Goal: Task Accomplishment & Management: Complete application form

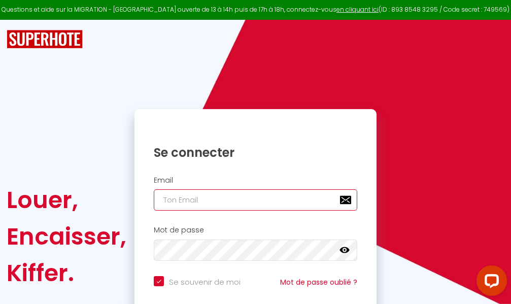
click at [249, 200] on input "email" at bounding box center [255, 199] width 203 height 21
type input "m"
checkbox input "true"
type input "ma"
checkbox input "true"
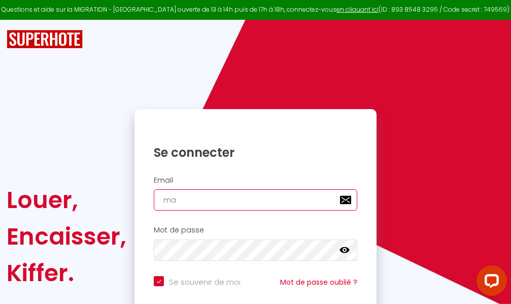
type input "mar"
checkbox input "true"
type input "marc"
checkbox input "true"
type input "marcd"
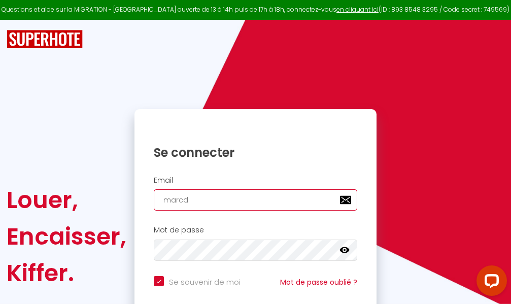
checkbox input "true"
type input "marcdp"
checkbox input "true"
type input "marcdpo"
checkbox input "true"
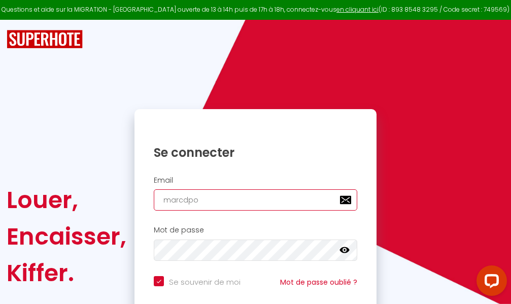
type input "marcdpoz"
checkbox input "true"
type input "marcdpoz."
checkbox input "true"
type input "marcdpoz.l"
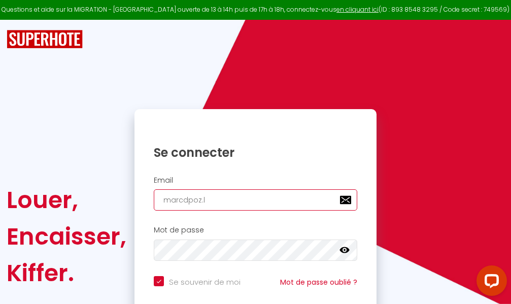
checkbox input "true"
type input "marcdpoz.lo"
checkbox input "true"
type input "marcdpoz.loc"
checkbox input "true"
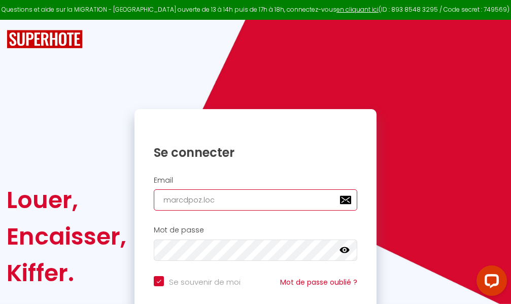
type input "marcdpoz.loca"
checkbox input "true"
type input "marcdpoz.locat"
checkbox input "true"
type input "marcdpoz.locati"
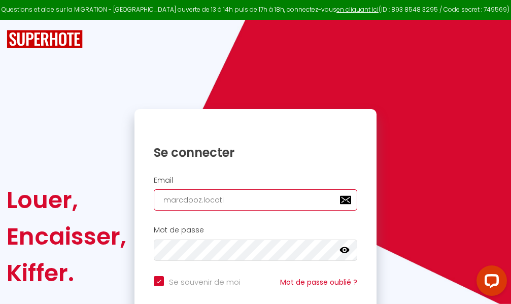
checkbox input "true"
type input "marcdpoz.locatio"
checkbox input "true"
type input "marcdpoz.location"
checkbox input "true"
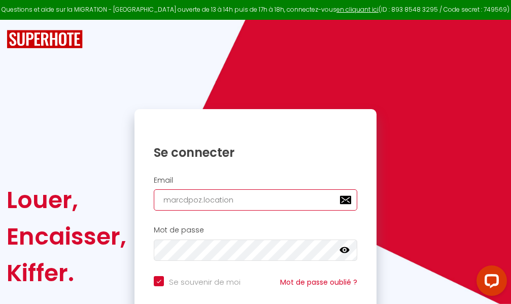
type input "marcdpoz.location@"
checkbox input "true"
type input "marcdpoz.location@g"
checkbox input "true"
type input "marcdpoz.location@gm"
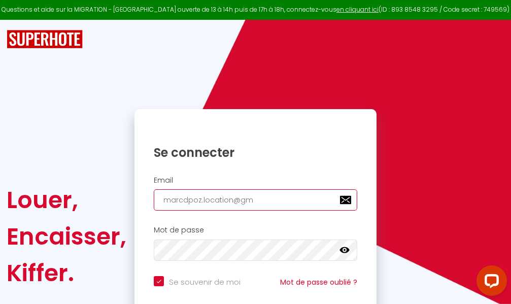
checkbox input "true"
type input "marcdpoz.location@gma"
checkbox input "true"
type input "marcdpoz.location@gmai"
checkbox input "true"
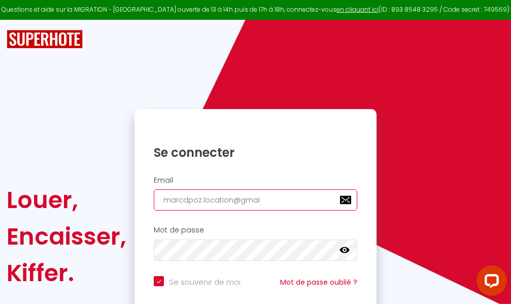
type input "[EMAIL_ADDRESS]"
checkbox input "true"
type input "[EMAIL_ADDRESS]."
checkbox input "true"
type input "marcdpoz.location@gmail.c"
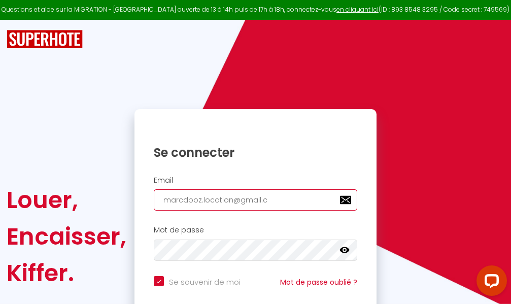
checkbox input "true"
type input "[EMAIL_ADDRESS][DOMAIN_NAME]"
checkbox input "true"
type input "[EMAIL_ADDRESS][DOMAIN_NAME]"
checkbox input "true"
